Goal: Transaction & Acquisition: Purchase product/service

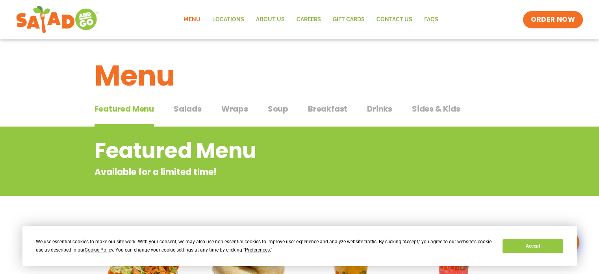
click at [181, 108] on span "Salads" at bounding box center [188, 109] width 28 height 12
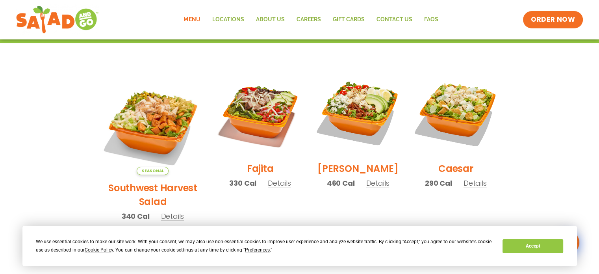
scroll to position [210, 0]
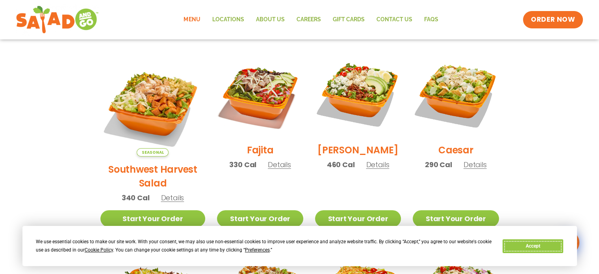
click at [528, 243] on button "Accept" at bounding box center [533, 246] width 61 height 14
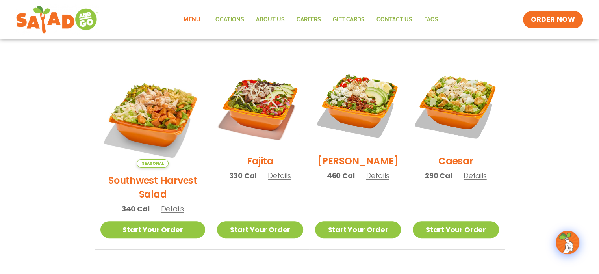
scroll to position [208, 0]
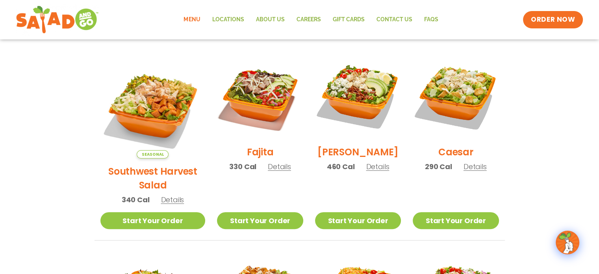
click at [367, 171] on span "Details" at bounding box center [377, 167] width 23 height 10
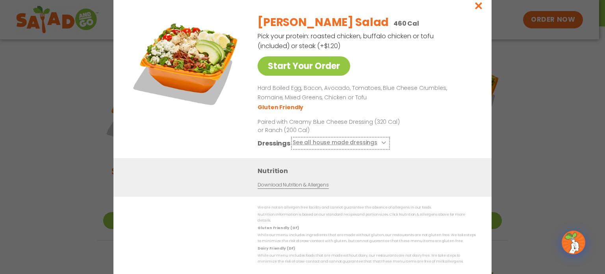
click at [381, 144] on icon at bounding box center [382, 142] width 3 height 3
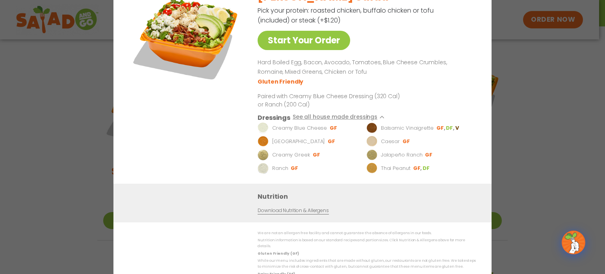
click at [546, 139] on div "Start Your Order [PERSON_NAME] Salad 460 Cal Pick your protein: roasted chicken…" at bounding box center [302, 137] width 605 height 274
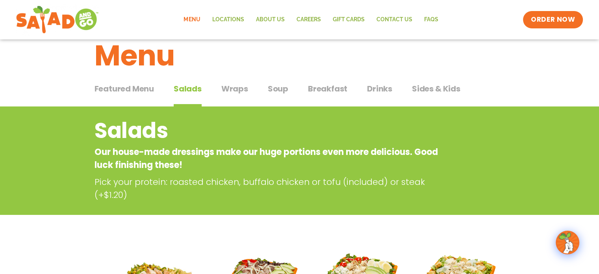
scroll to position [0, 0]
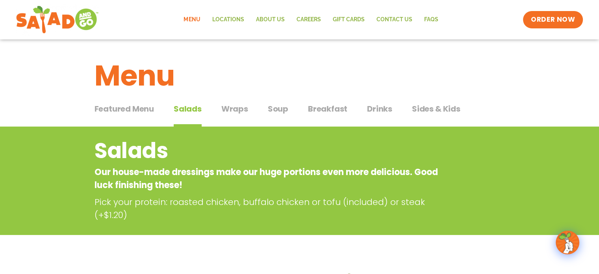
click at [233, 110] on span "Wraps" at bounding box center [234, 109] width 27 height 12
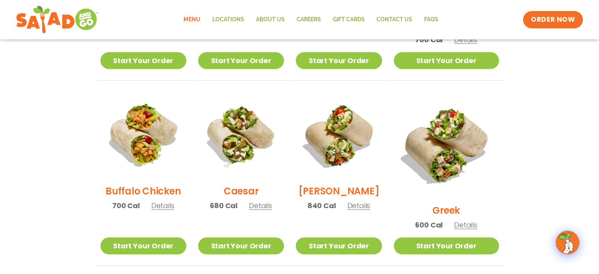
scroll to position [332, 0]
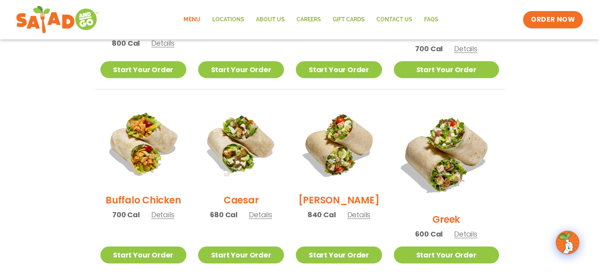
click at [367, 219] on span "Details" at bounding box center [358, 215] width 23 height 10
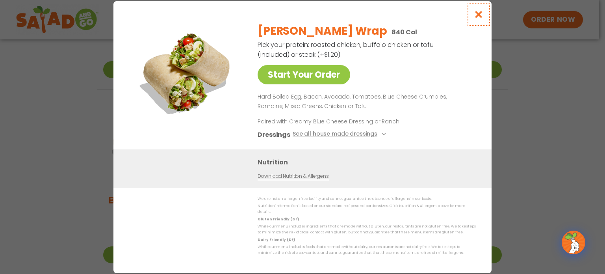
click at [478, 17] on icon "Close modal" at bounding box center [479, 14] width 10 height 8
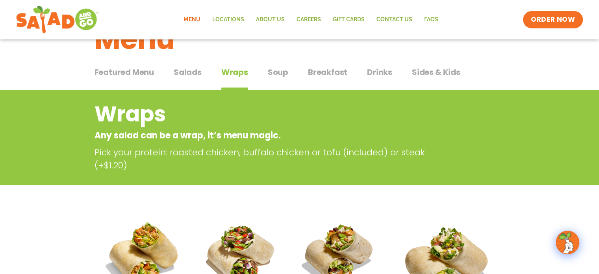
scroll to position [47, 0]
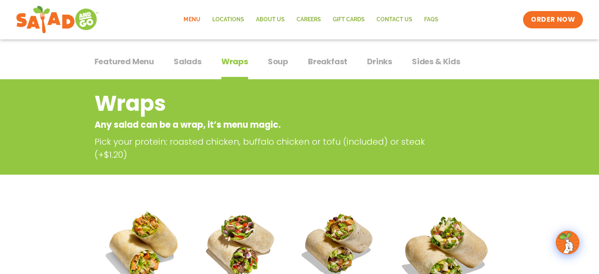
click at [182, 58] on span "Salads" at bounding box center [188, 62] width 28 height 12
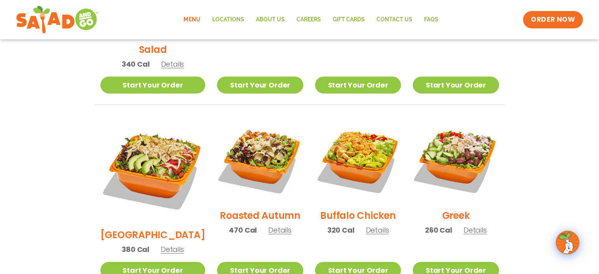
scroll to position [352, 0]
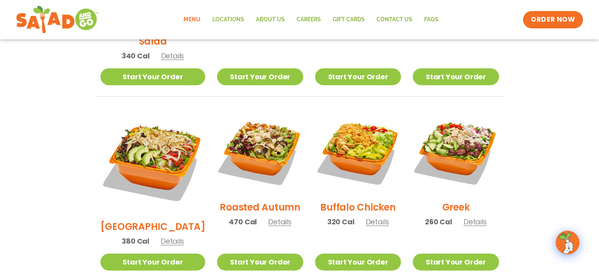
click at [472, 217] on span "Details" at bounding box center [475, 222] width 23 height 10
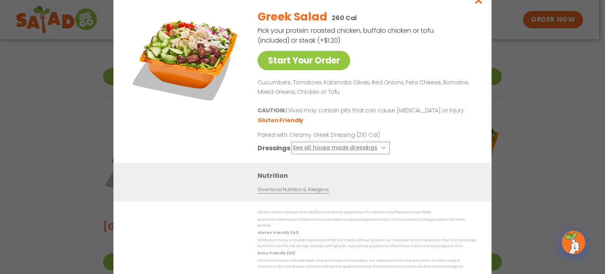
click at [383, 153] on button "See all house made dressings" at bounding box center [341, 148] width 96 height 10
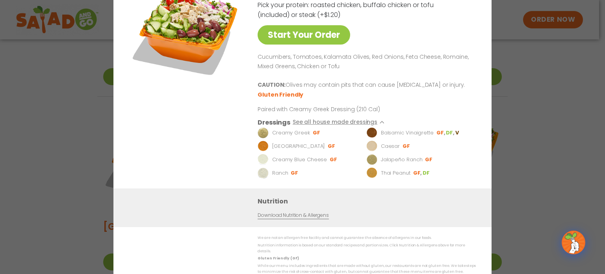
click at [558, 170] on div "Start Your Order Greek Salad 260 Cal Pick your protein: roasted chicken, buffal…" at bounding box center [302, 137] width 605 height 274
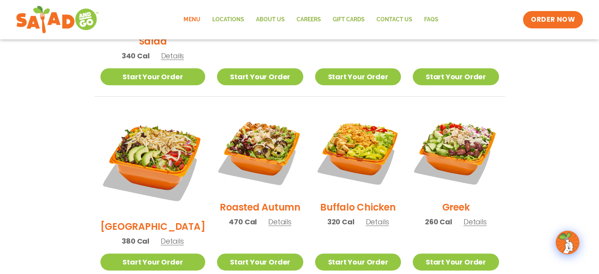
click at [268, 217] on span "Details" at bounding box center [279, 222] width 23 height 10
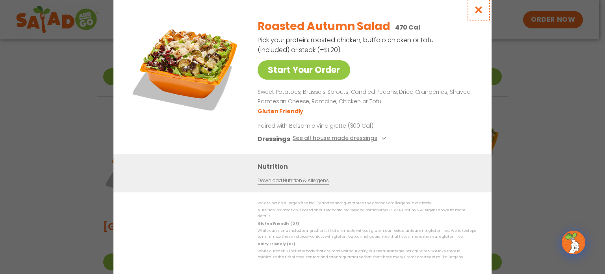
click at [481, 14] on icon "Close modal" at bounding box center [479, 10] width 10 height 8
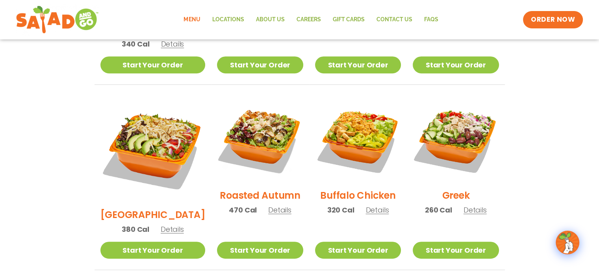
scroll to position [365, 0]
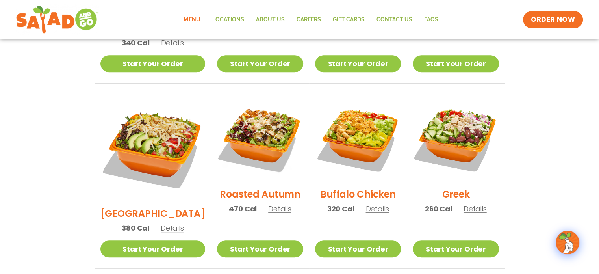
click at [471, 204] on span "Details" at bounding box center [475, 209] width 23 height 10
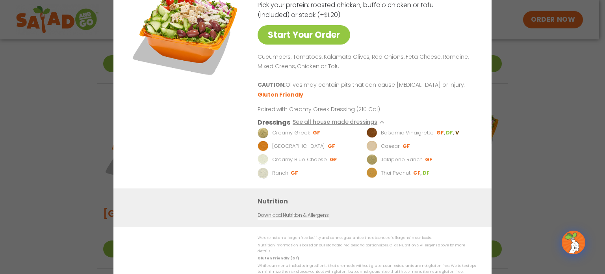
click at [550, 130] on div "Start Your Order Greek Salad 260 Cal Pick your protein: roasted chicken, buffal…" at bounding box center [302, 137] width 605 height 274
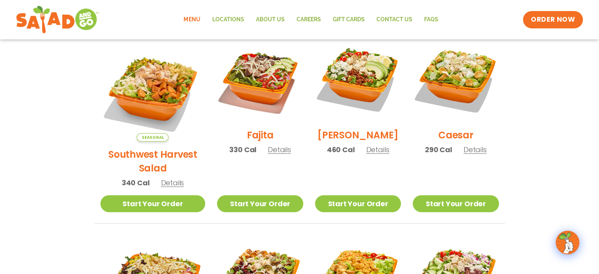
scroll to position [206, 0]
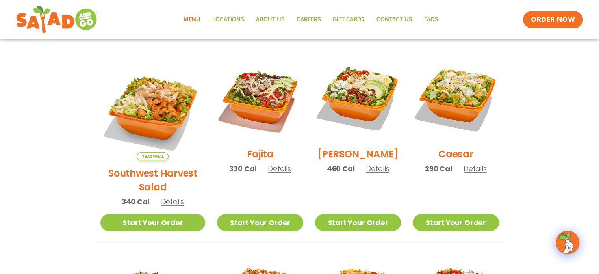
click at [367, 172] on span "Details" at bounding box center [377, 168] width 23 height 10
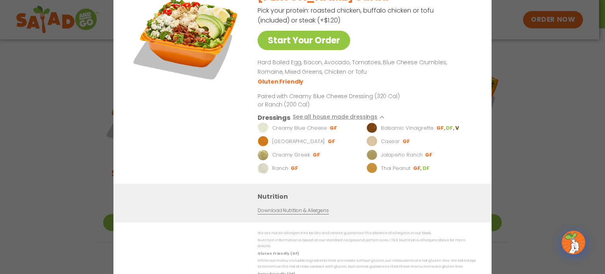
click at [521, 155] on div "Start Your Order [PERSON_NAME] Salad 460 Cal Pick your protein: roasted chicken…" at bounding box center [302, 137] width 605 height 274
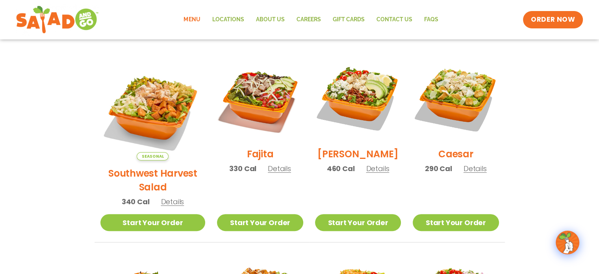
click at [371, 171] on span "Details" at bounding box center [377, 168] width 23 height 10
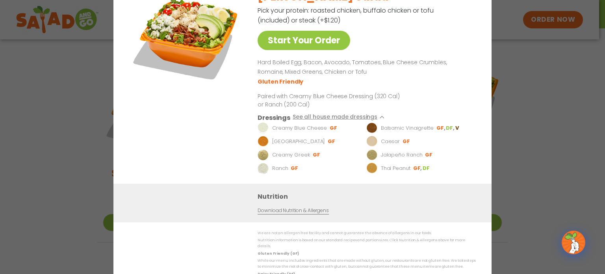
click at [517, 168] on div "Start Your Order [PERSON_NAME] Salad 460 Cal Pick your protein: roasted chicken…" at bounding box center [302, 137] width 605 height 274
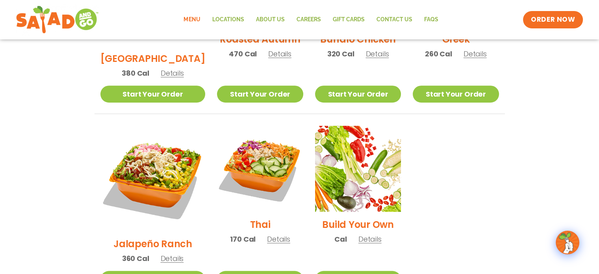
scroll to position [521, 0]
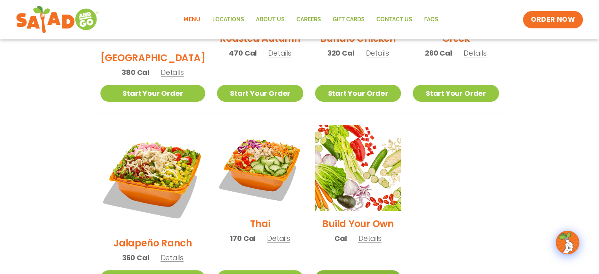
click at [336, 270] on link "Start Your Order" at bounding box center [358, 278] width 86 height 17
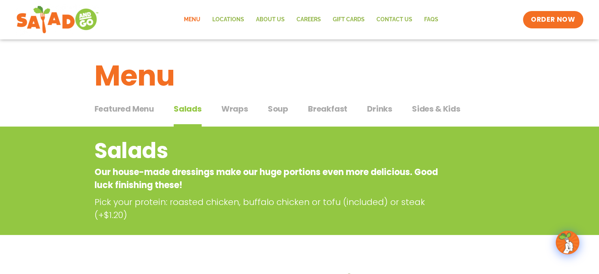
click at [419, 108] on span "Sides & Kids" at bounding box center [436, 109] width 48 height 12
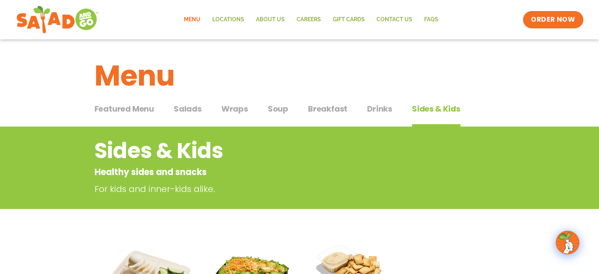
click at [185, 111] on span "Salads" at bounding box center [188, 109] width 28 height 12
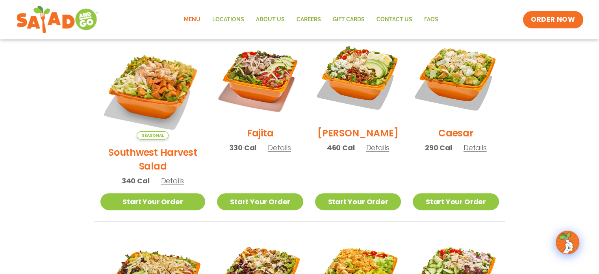
scroll to position [219, 0]
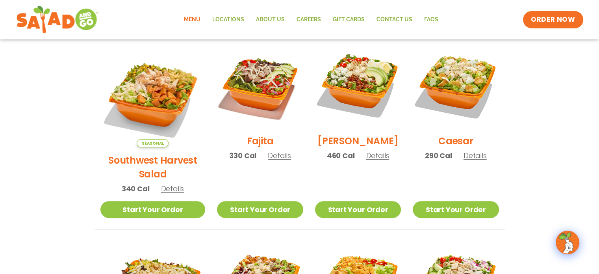
click at [366, 160] on span "Details" at bounding box center [377, 155] width 23 height 10
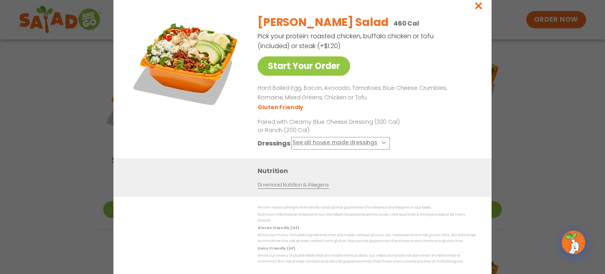
click at [382, 144] on icon at bounding box center [382, 142] width 3 height 3
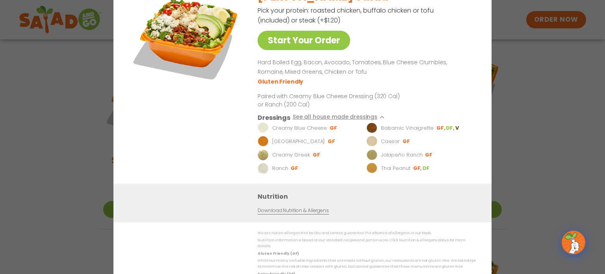
click at [549, 110] on div "Start Your Order [PERSON_NAME] Salad 460 Cal Pick your protein: roasted chicken…" at bounding box center [302, 137] width 605 height 274
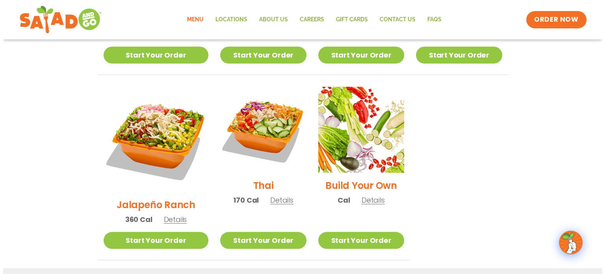
scroll to position [560, 0]
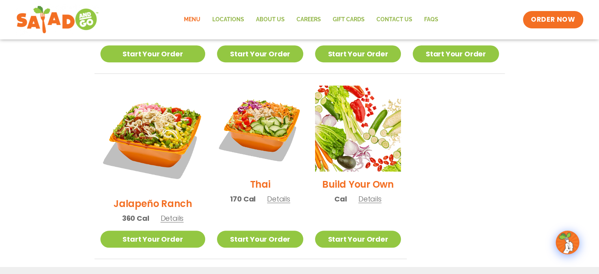
click at [267, 194] on span "Details" at bounding box center [278, 199] width 23 height 10
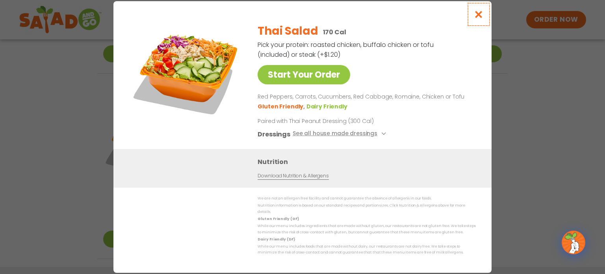
click at [481, 16] on icon "Close modal" at bounding box center [479, 14] width 10 height 8
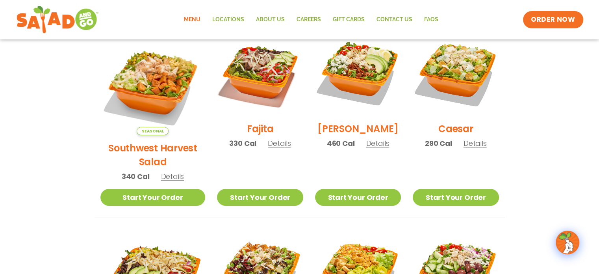
scroll to position [230, 0]
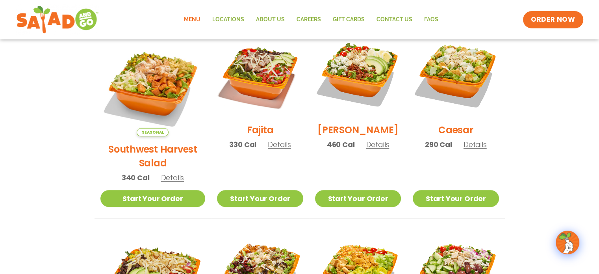
click at [162, 173] on span "Details" at bounding box center [172, 178] width 23 height 10
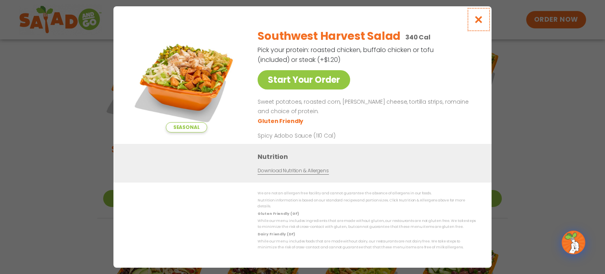
click at [479, 24] on icon "Close modal" at bounding box center [479, 19] width 10 height 8
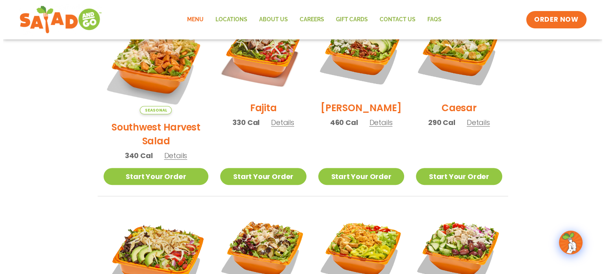
scroll to position [252, 0]
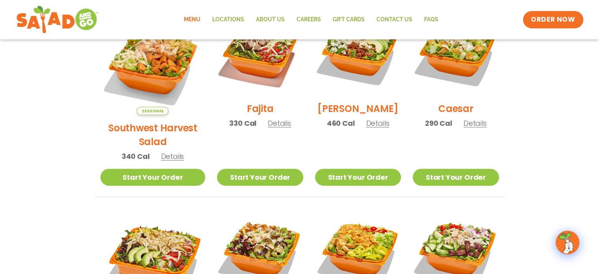
click at [373, 127] on span "Details" at bounding box center [377, 123] width 23 height 10
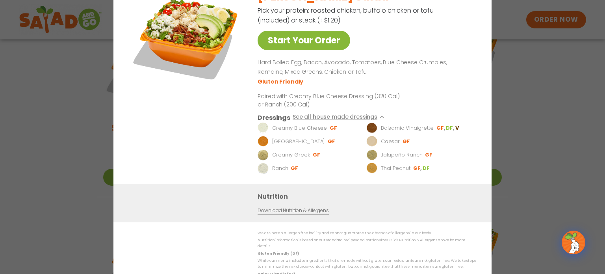
click at [303, 48] on link "Start Your Order" at bounding box center [304, 40] width 93 height 19
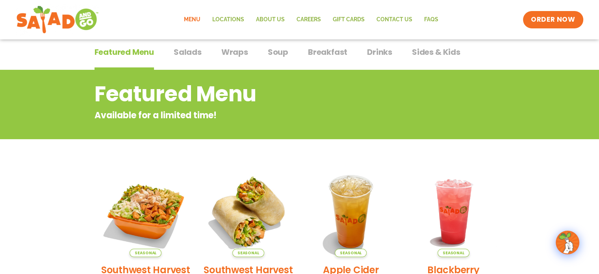
scroll to position [53, 0]
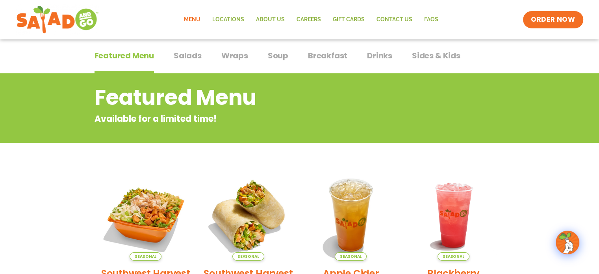
click at [432, 55] on span "Sides & Kids" at bounding box center [436, 56] width 48 height 12
